Goal: Check status: Check status

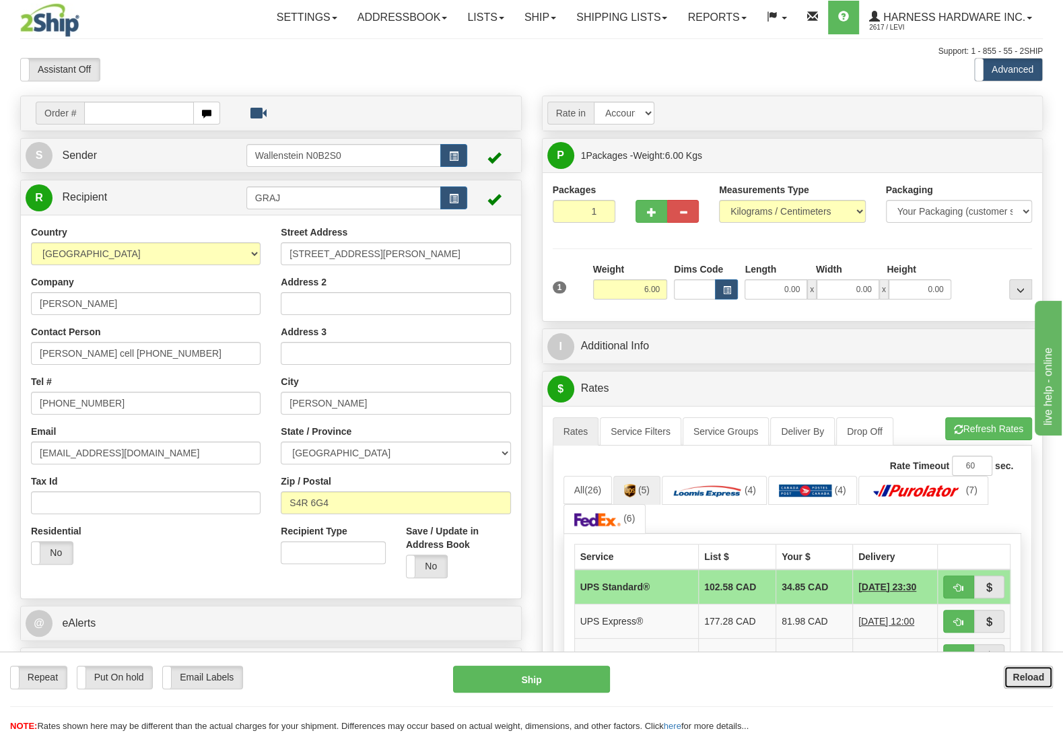
click at [1013, 682] on b "Reload" at bounding box center [1029, 677] width 32 height 11
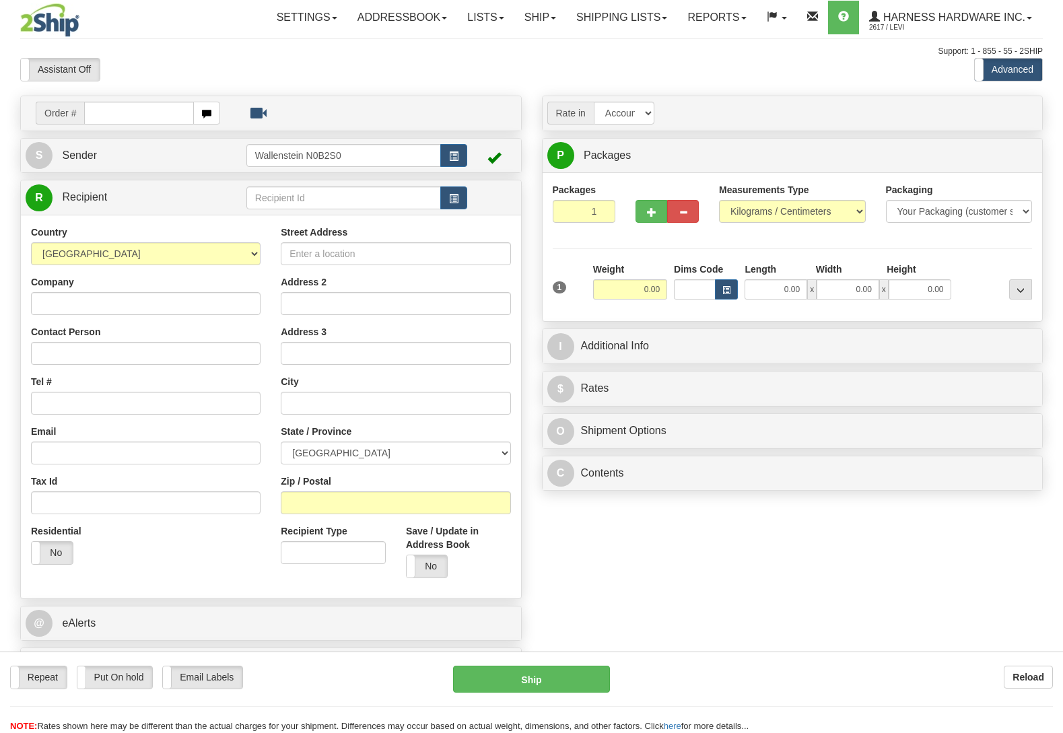
click at [472, 12] on link "Lists" at bounding box center [485, 18] width 57 height 34
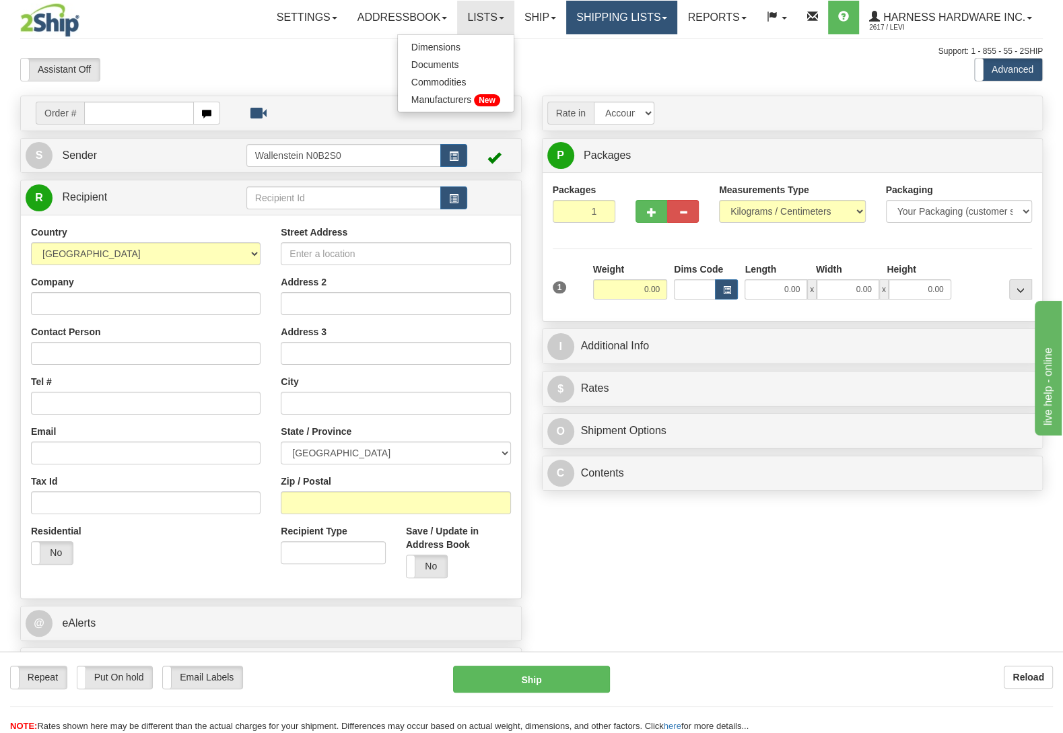
click at [585, 27] on link "Shipping lists" at bounding box center [621, 18] width 111 height 34
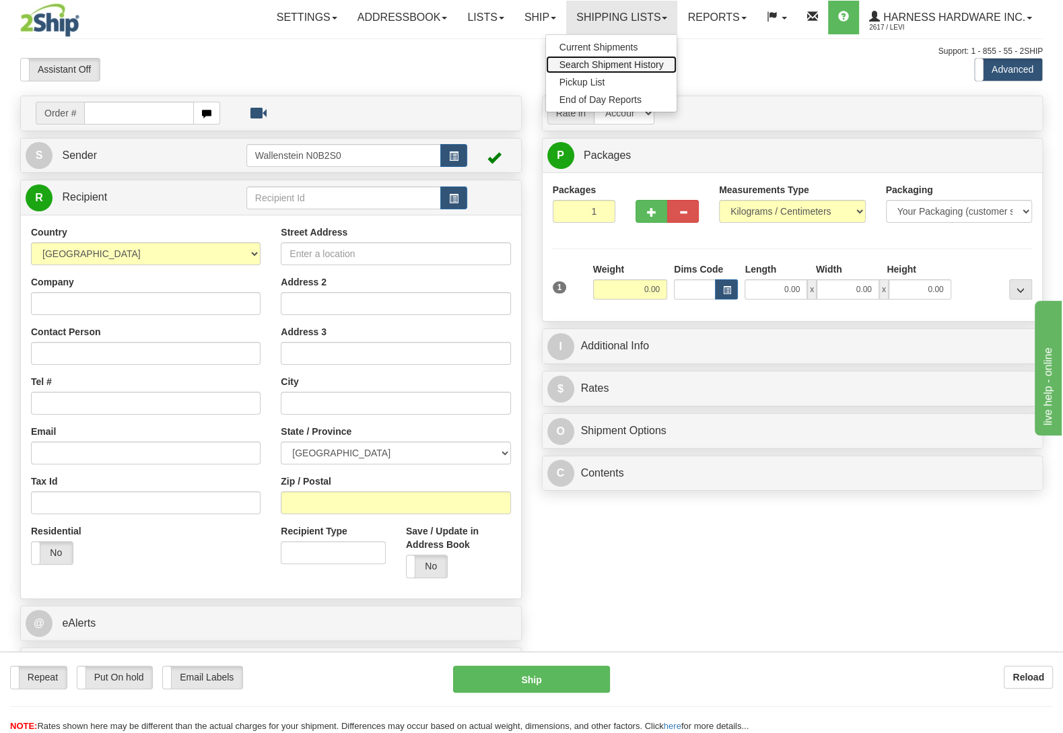
click at [579, 57] on link "Search Shipment History" at bounding box center [611, 65] width 131 height 18
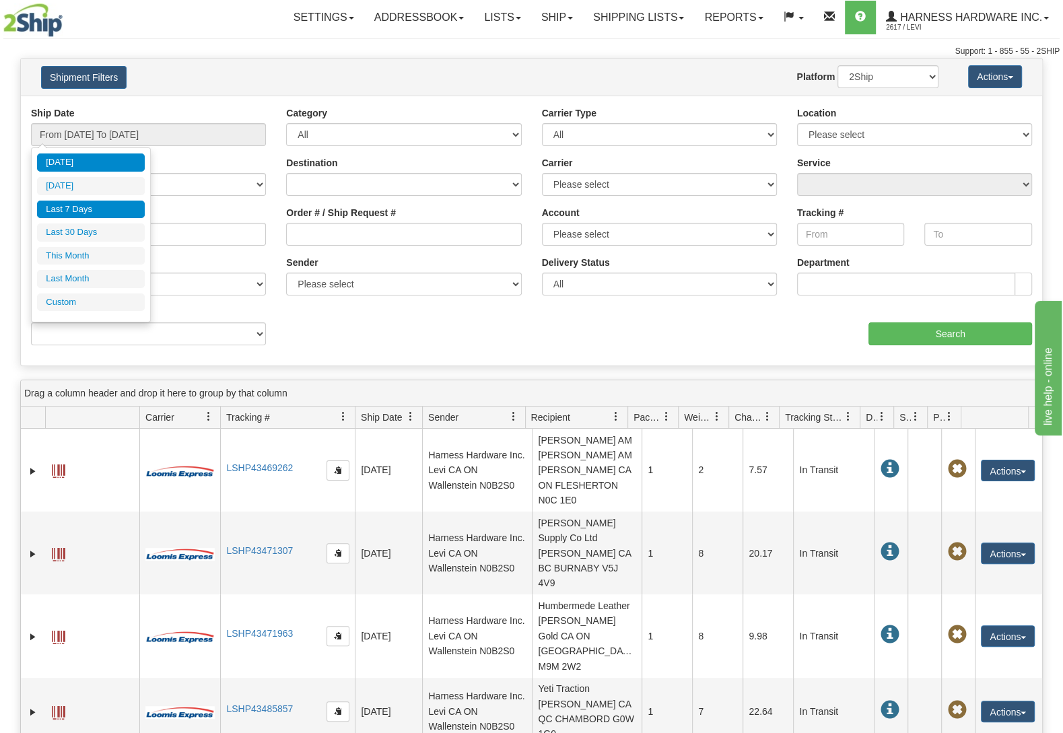
click at [91, 207] on li "Last 7 Days" at bounding box center [91, 210] width 108 height 18
type input "From 09/12/2025 To 09/18/2025"
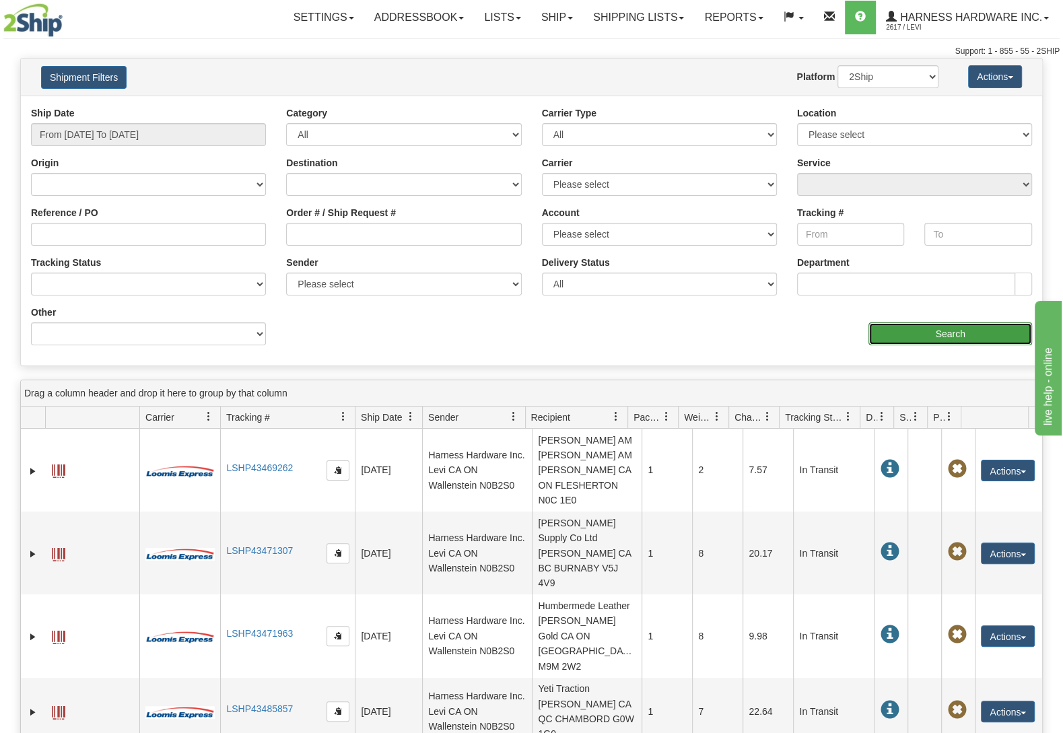
click at [958, 331] on input "Search" at bounding box center [950, 333] width 164 height 23
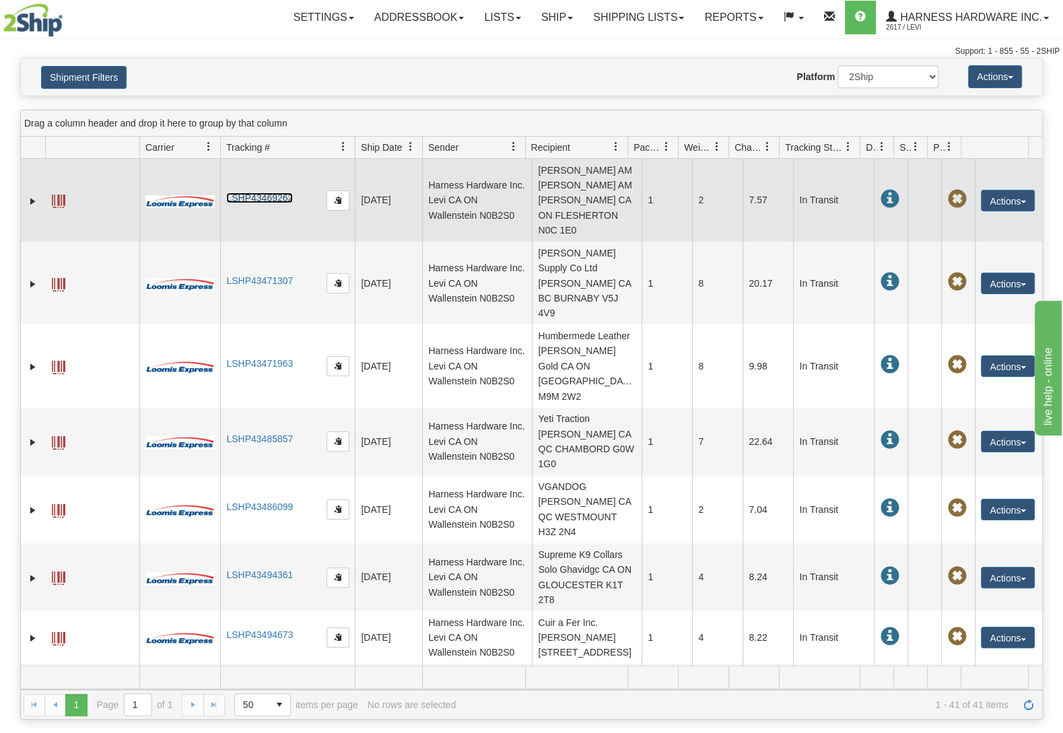
click at [269, 195] on link "LSHP43469262" at bounding box center [259, 198] width 67 height 11
